Goal: Navigation & Orientation: Find specific page/section

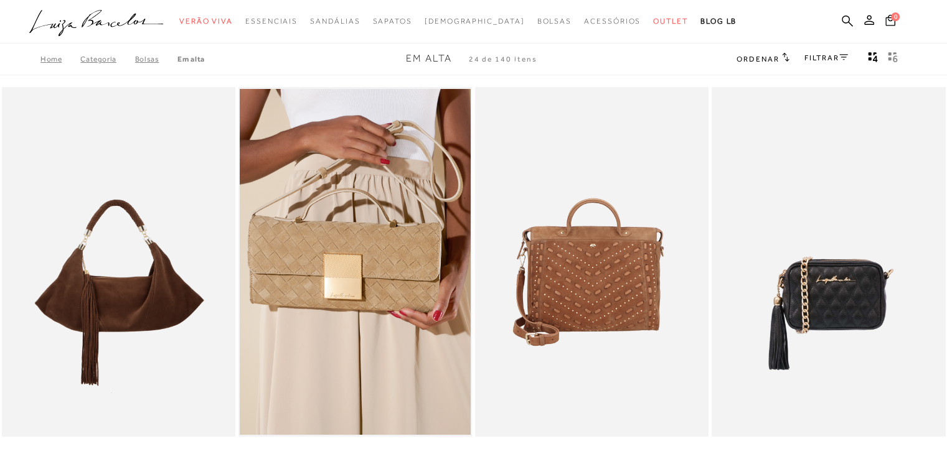
click at [204, 54] on div "Home Categoria [GEOGRAPHIC_DATA] Em [GEOGRAPHIC_DATA] Em Alta 24 de 140 itens O…" at bounding box center [473, 59] width 947 height 32
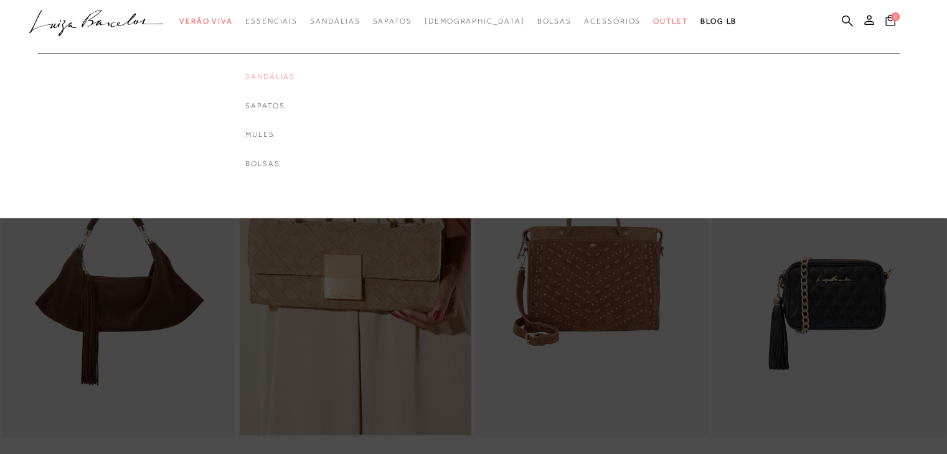
click at [295, 76] on link "Sandálias" at bounding box center [270, 77] width 50 height 11
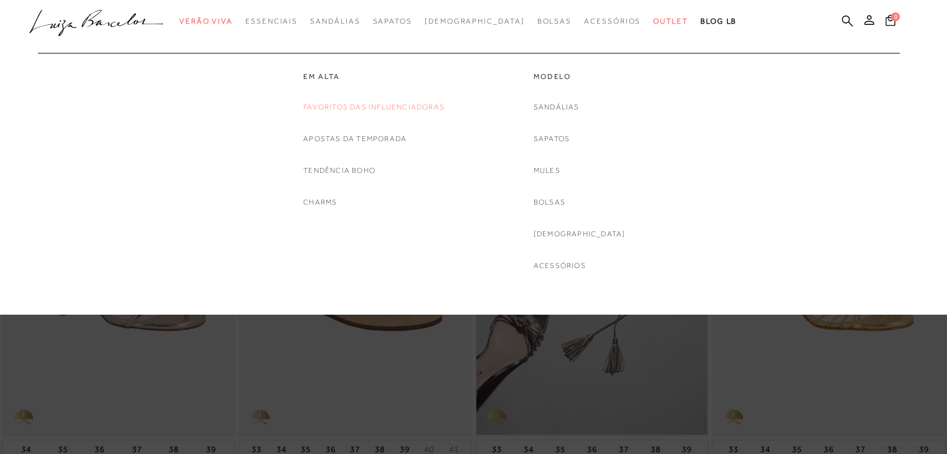
click at [338, 110] on link "Favoritos das Influenciadoras" at bounding box center [373, 107] width 141 height 13
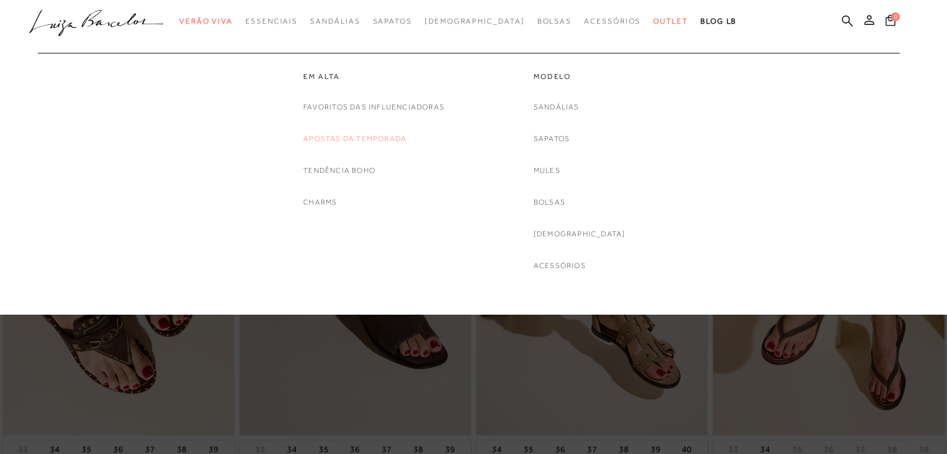
click at [344, 141] on link "Apostas da Temporada" at bounding box center [354, 139] width 103 height 13
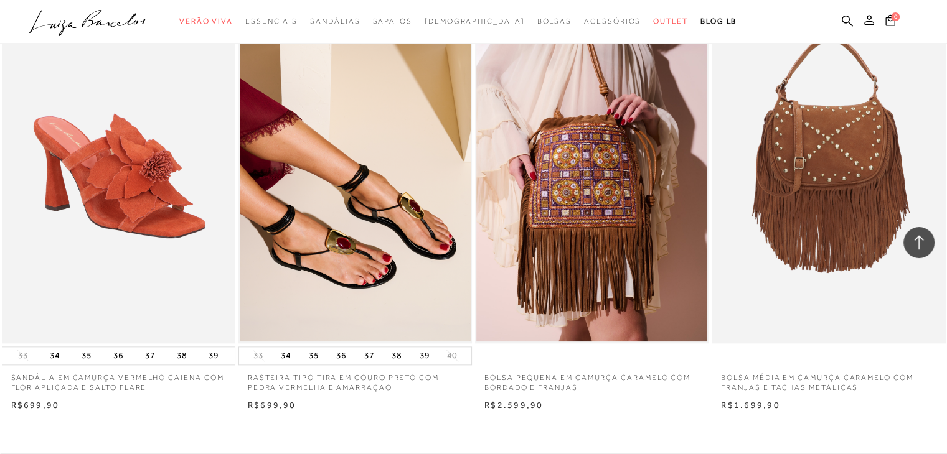
scroll to position [1473, 0]
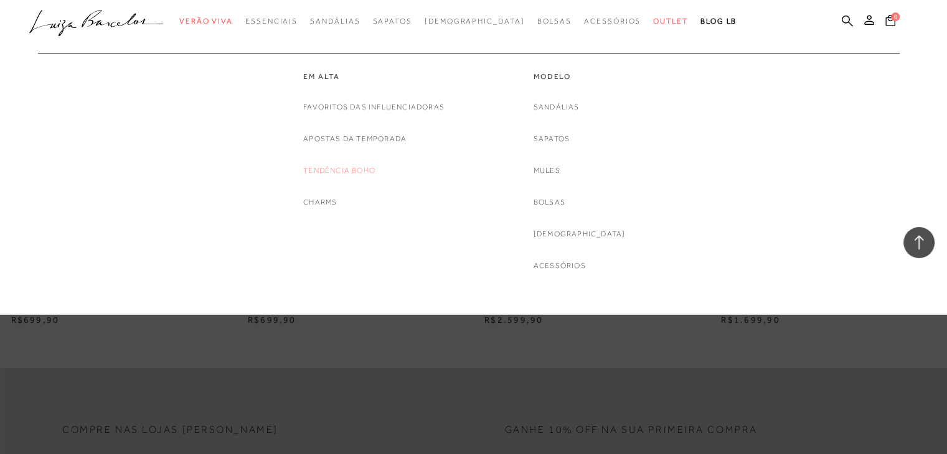
click at [329, 167] on link "Tendência Boho" at bounding box center [339, 170] width 72 height 13
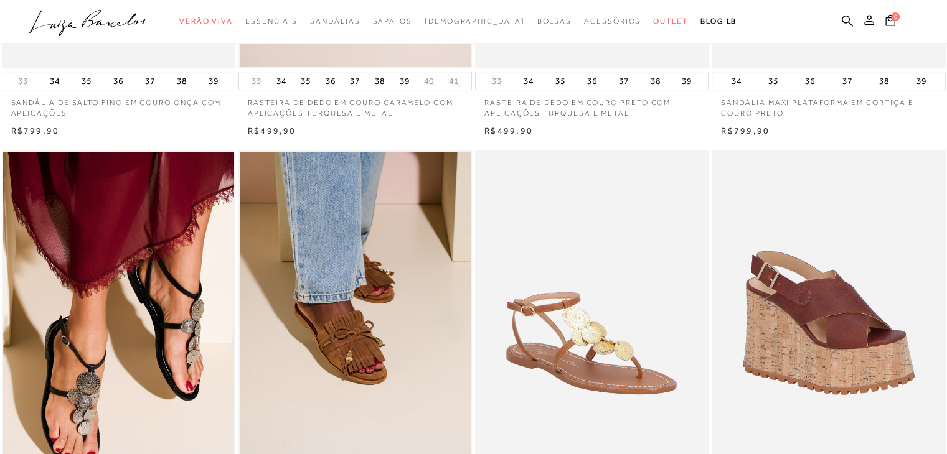
scroll to position [259, 0]
